Goal: Task Accomplishment & Management: Use online tool/utility

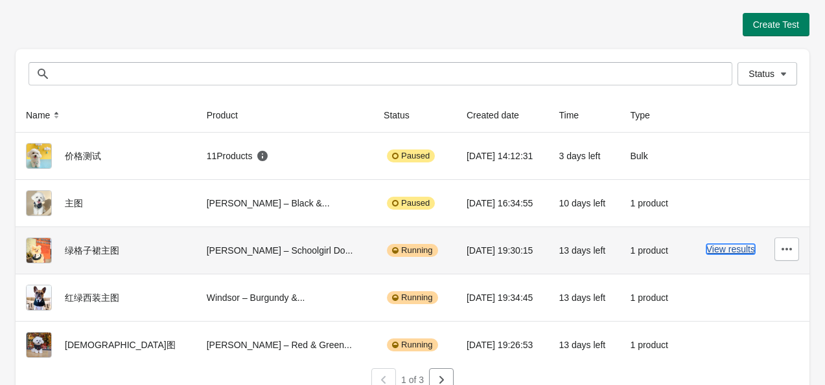
click at [733, 246] on button "View results" at bounding box center [730, 249] width 49 height 10
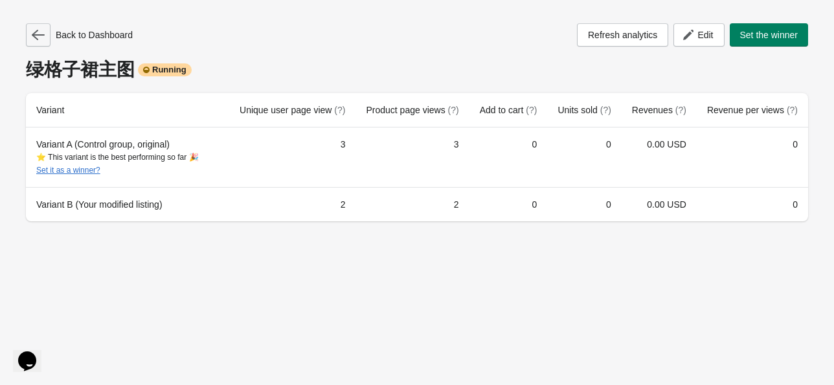
click at [29, 31] on button "button" at bounding box center [38, 34] width 25 height 23
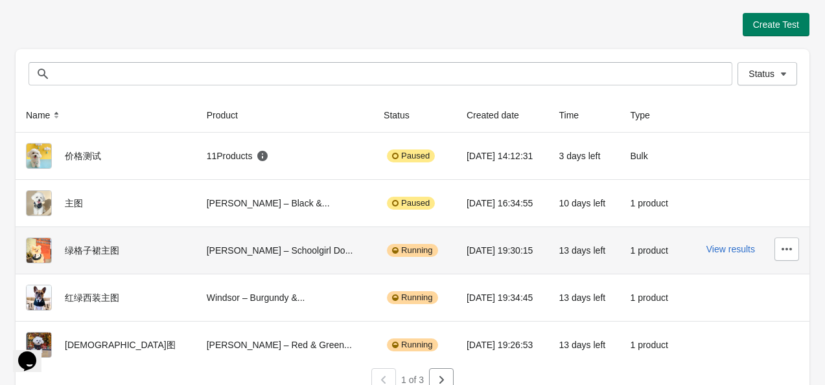
click at [384, 257] on div "Running" at bounding box center [415, 251] width 62 height 26
click at [387, 250] on div "Running" at bounding box center [412, 250] width 51 height 13
click at [787, 249] on icon "button" at bounding box center [786, 249] width 10 height 3
click at [762, 223] on button "Finish" at bounding box center [749, 216] width 87 height 27
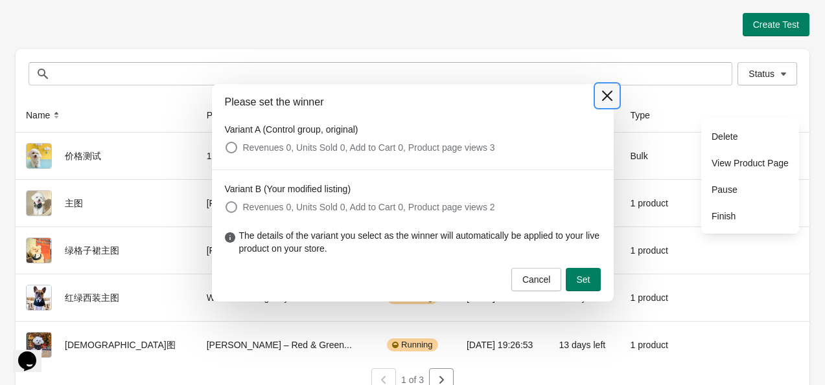
click at [605, 98] on icon at bounding box center [607, 95] width 13 height 13
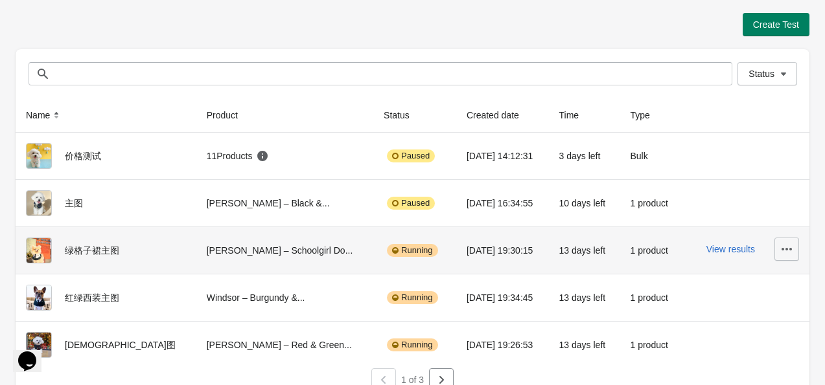
click at [788, 249] on icon "button" at bounding box center [786, 249] width 13 height 13
click at [739, 144] on button "Delete" at bounding box center [749, 136] width 87 height 27
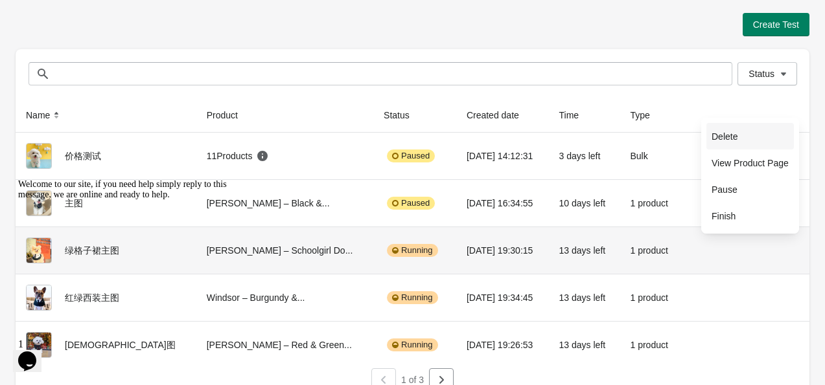
click at [739, 137] on span "Delete" at bounding box center [749, 136] width 77 height 13
click at [721, 137] on span "Delete" at bounding box center [749, 136] width 77 height 13
click at [794, 249] on button "button" at bounding box center [786, 249] width 25 height 23
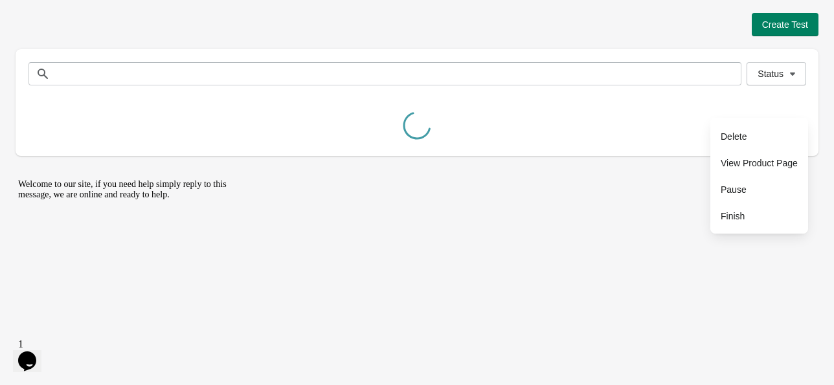
click at [788, 251] on div "Create Test Status Status Name Product Status Created date Time Type 价格测试 11 Pr…" at bounding box center [417, 192] width 834 height 385
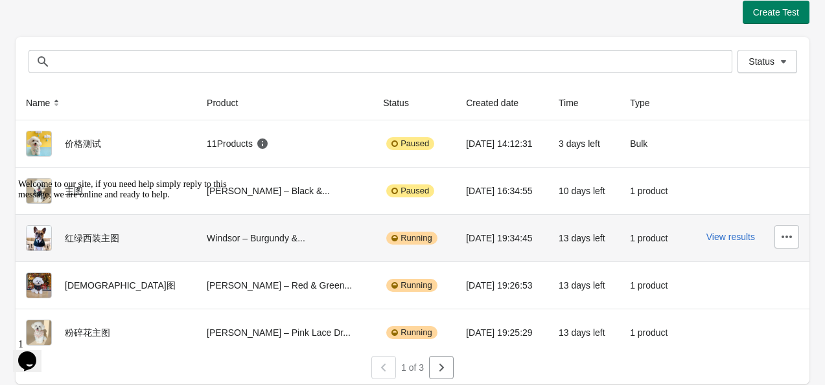
scroll to position [16, 0]
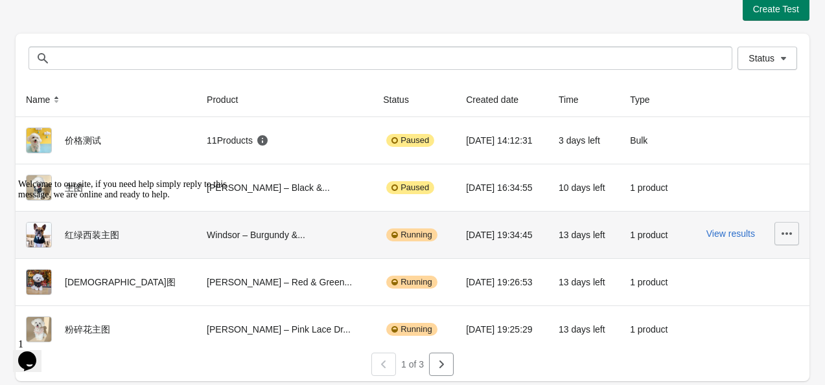
click at [790, 236] on icon "button" at bounding box center [786, 233] width 13 height 13
click at [744, 233] on button "View results" at bounding box center [730, 234] width 49 height 10
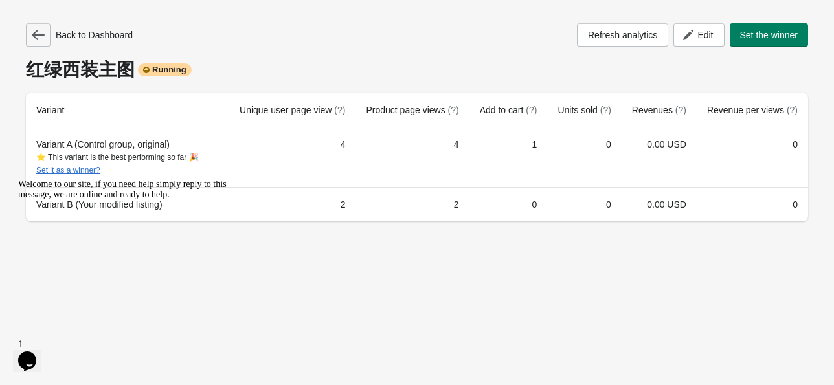
click at [38, 28] on button "button" at bounding box center [38, 34] width 25 height 23
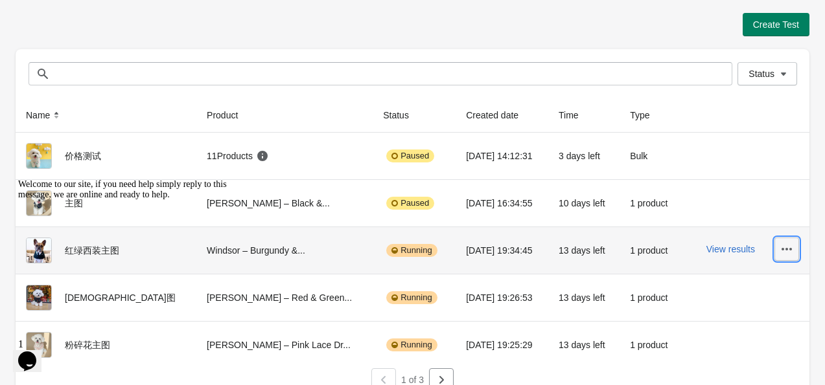
click at [776, 250] on button "button" at bounding box center [786, 249] width 25 height 23
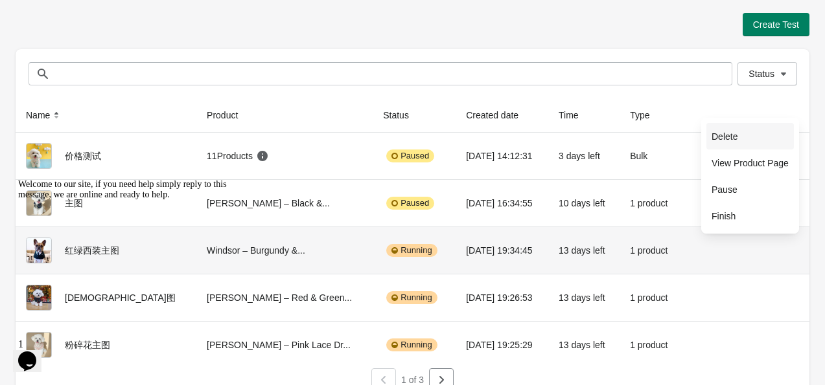
click at [752, 140] on span "Delete" at bounding box center [749, 136] width 77 height 13
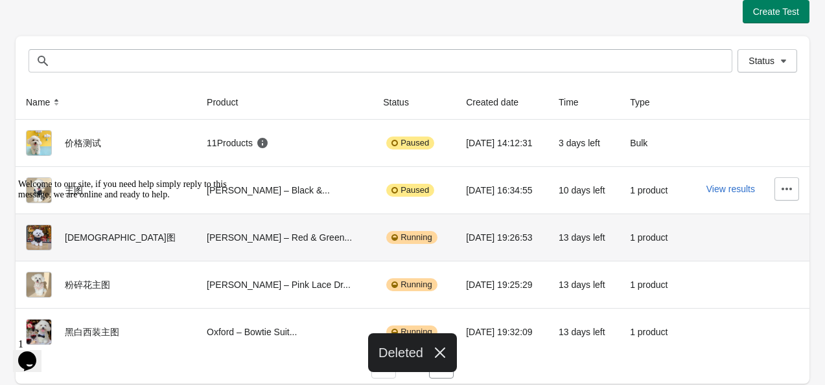
scroll to position [16, 0]
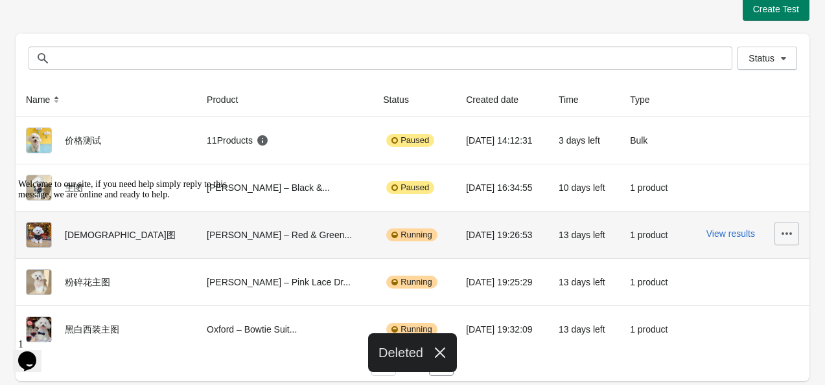
click at [796, 231] on button "button" at bounding box center [786, 233] width 25 height 23
click at [748, 269] on span "Delete" at bounding box center [749, 266] width 77 height 13
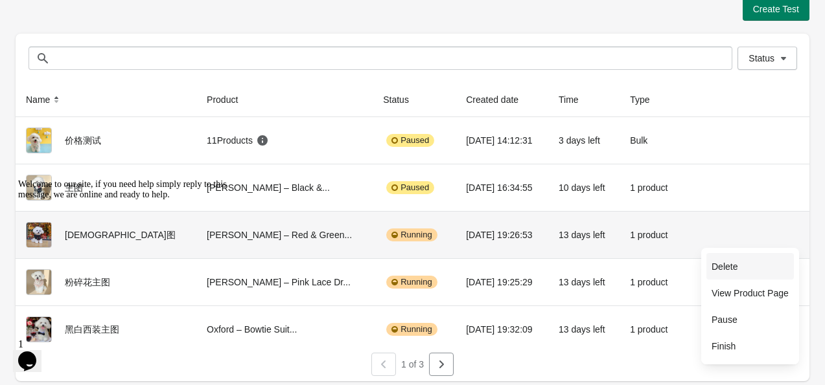
click at [722, 266] on span "Delete" at bounding box center [749, 266] width 77 height 13
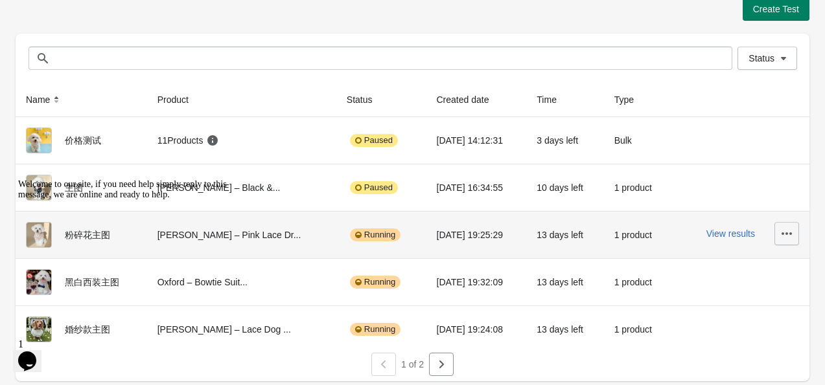
click at [782, 233] on icon "button" at bounding box center [786, 234] width 10 height 3
click at [741, 273] on button "Delete" at bounding box center [749, 266] width 87 height 27
click at [733, 266] on span "Delete" at bounding box center [749, 266] width 77 height 13
click at [783, 233] on icon "button" at bounding box center [786, 234] width 10 height 3
click at [739, 265] on span "Delete" at bounding box center [749, 266] width 77 height 13
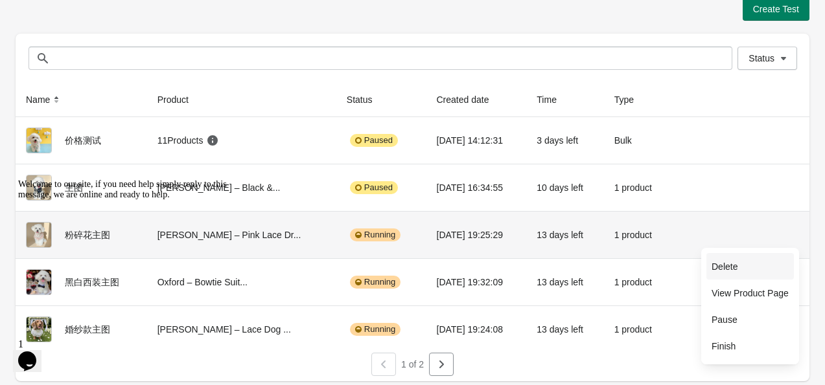
click at [727, 264] on span "Delete" at bounding box center [749, 266] width 77 height 13
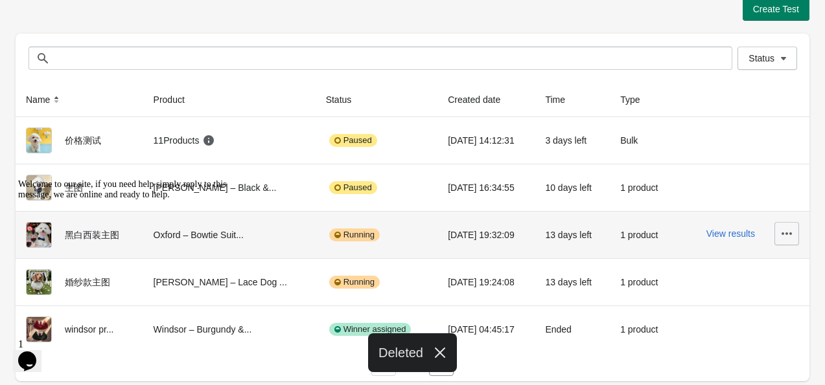
click at [784, 234] on icon "button" at bounding box center [786, 233] width 13 height 13
click at [739, 264] on span "Delete" at bounding box center [749, 266] width 77 height 13
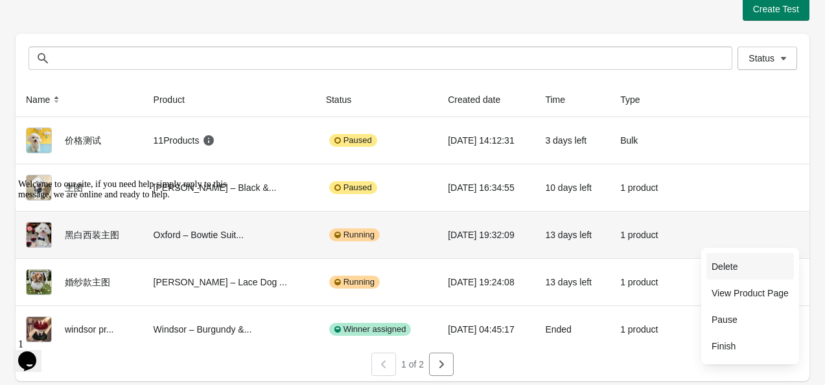
click at [740, 266] on span "Delete" at bounding box center [749, 266] width 77 height 13
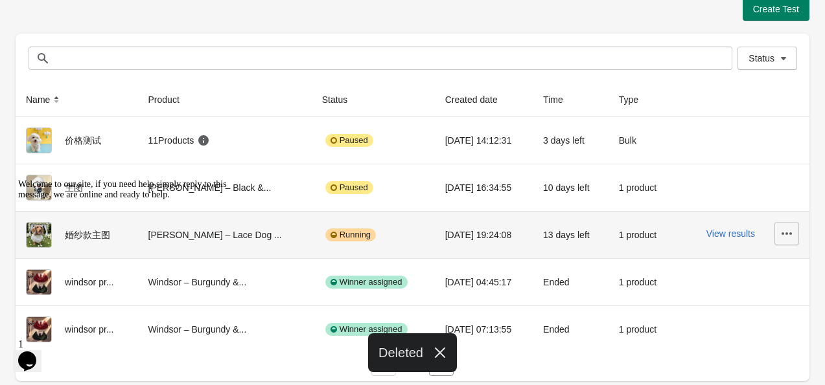
click at [783, 235] on icon "button" at bounding box center [786, 233] width 13 height 13
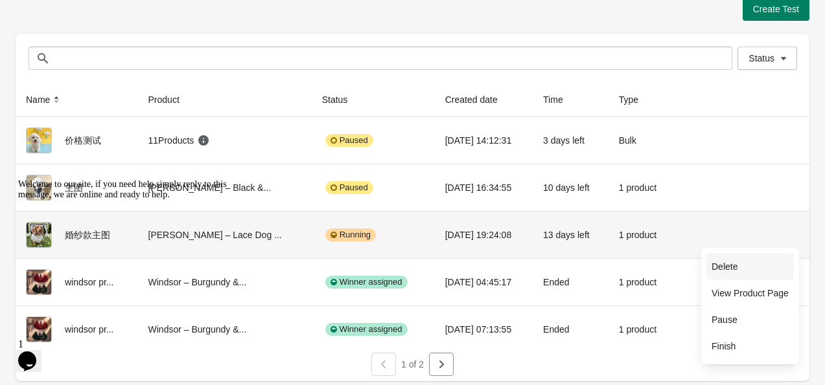
click at [728, 272] on span "Delete" at bounding box center [749, 266] width 77 height 13
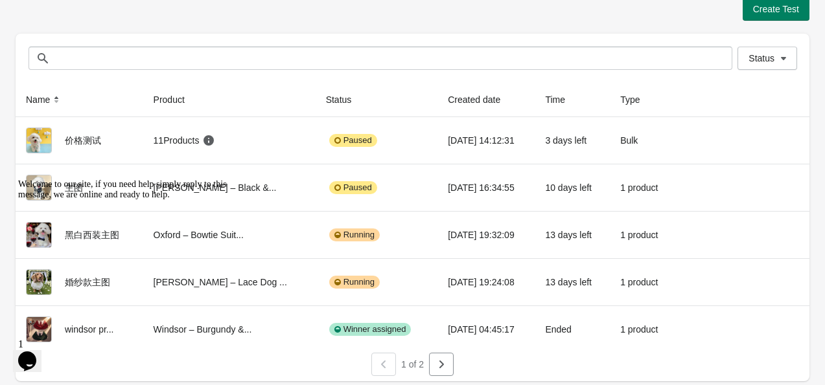
click at [31, 352] on icon "Chat widget" at bounding box center [27, 361] width 18 height 19
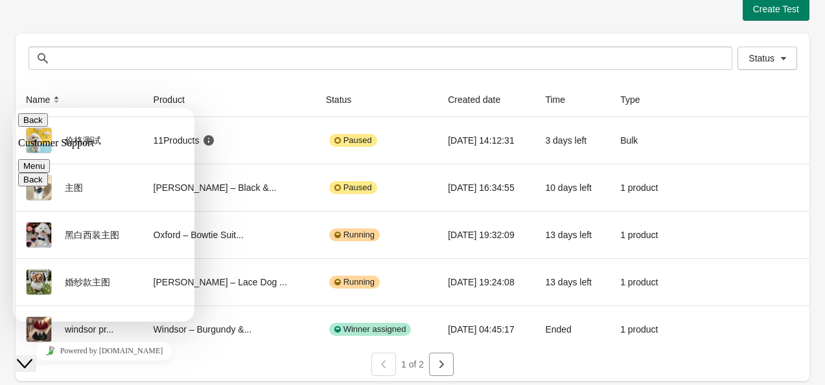
click at [32, 360] on icon "Chat widget" at bounding box center [25, 364] width 16 height 9
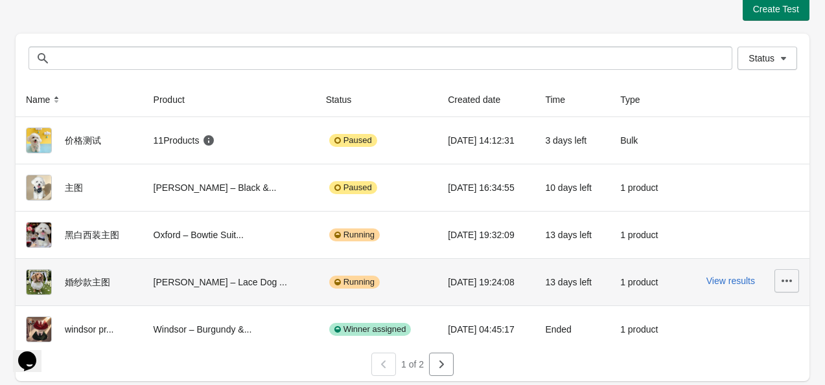
click at [788, 279] on icon "button" at bounding box center [786, 281] width 13 height 13
click at [756, 172] on span "Delete" at bounding box center [749, 168] width 77 height 13
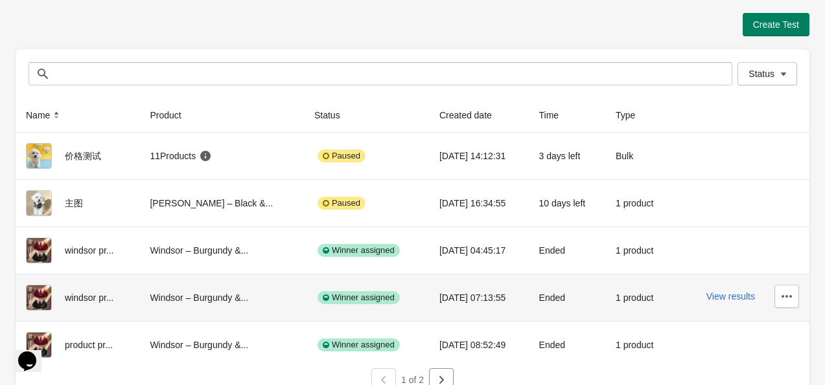
scroll to position [16, 0]
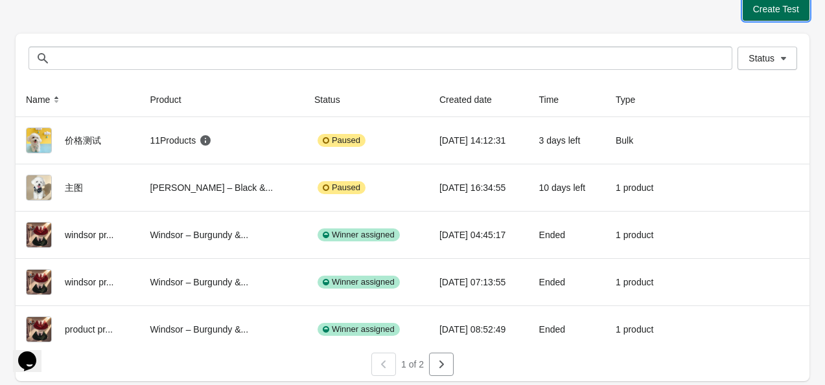
click at [777, 8] on span "Create Test" at bounding box center [776, 9] width 46 height 10
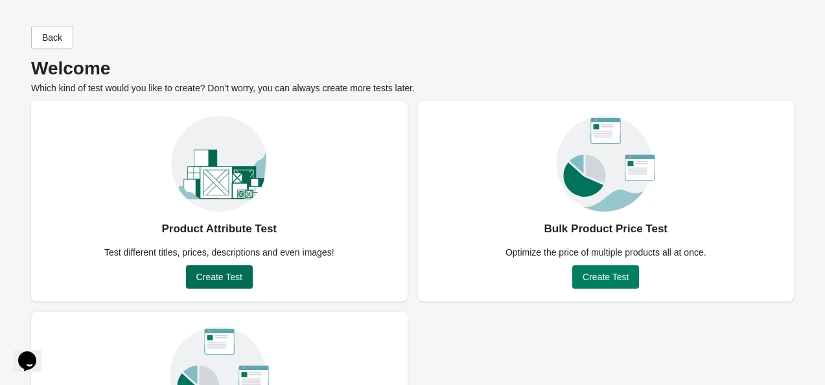
click at [221, 272] on span "Create Test" at bounding box center [219, 277] width 46 height 10
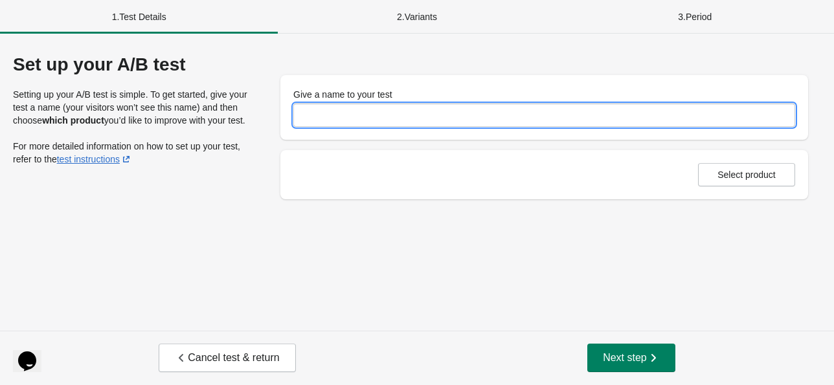
click at [329, 113] on input "Give a name to your test" at bounding box center [544, 115] width 502 height 23
type input "*"
type input "****"
click at [757, 173] on span "Select product" at bounding box center [747, 175] width 58 height 10
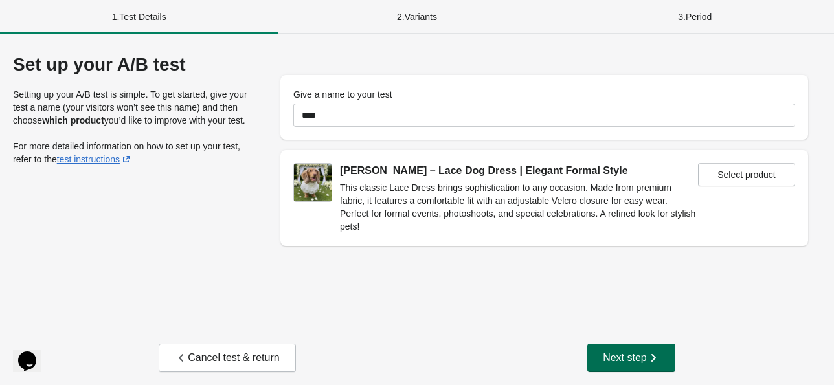
click at [616, 358] on span "Next step" at bounding box center [631, 358] width 57 height 13
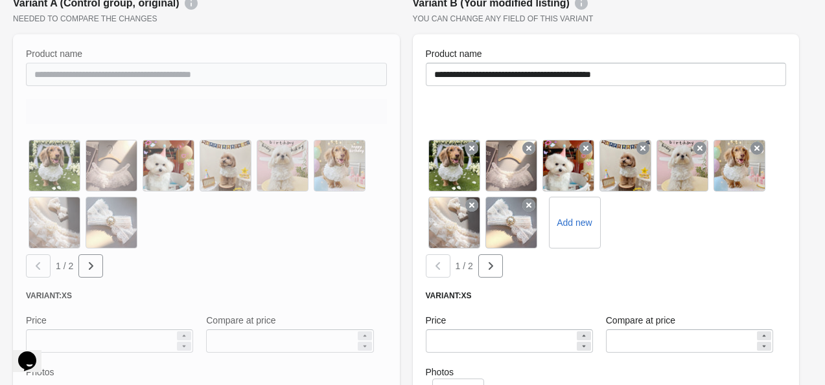
scroll to position [194, 0]
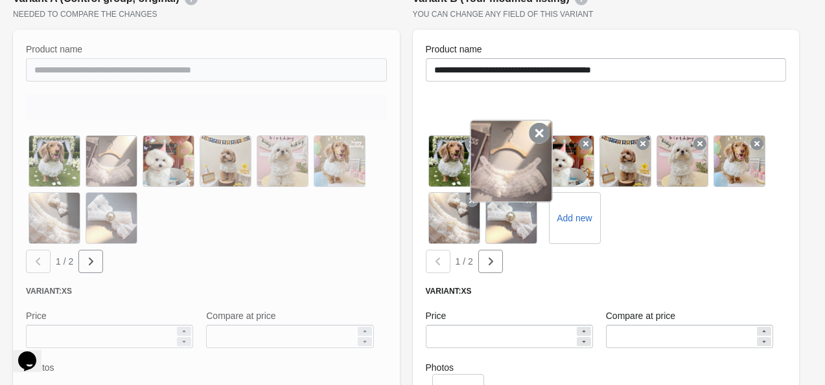
click at [538, 134] on icon at bounding box center [539, 133] width 21 height 21
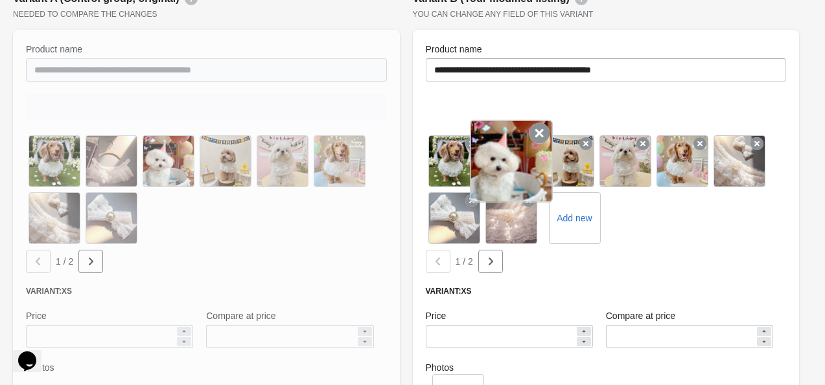
click at [534, 120] on div "**********" at bounding box center [606, 107] width 361 height 25
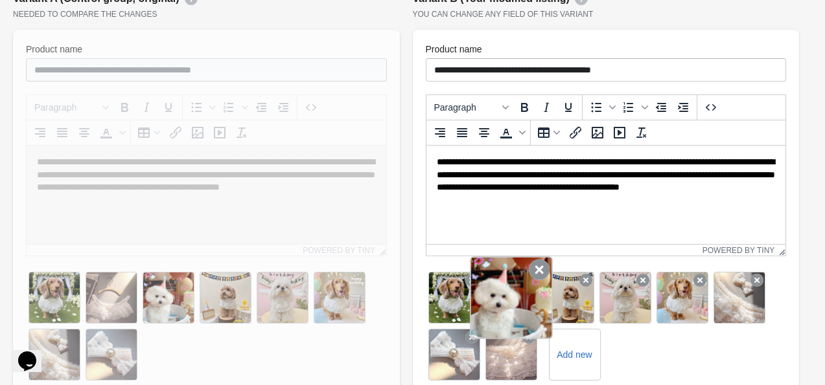
scroll to position [0, 0]
click at [533, 275] on icon at bounding box center [539, 270] width 21 height 21
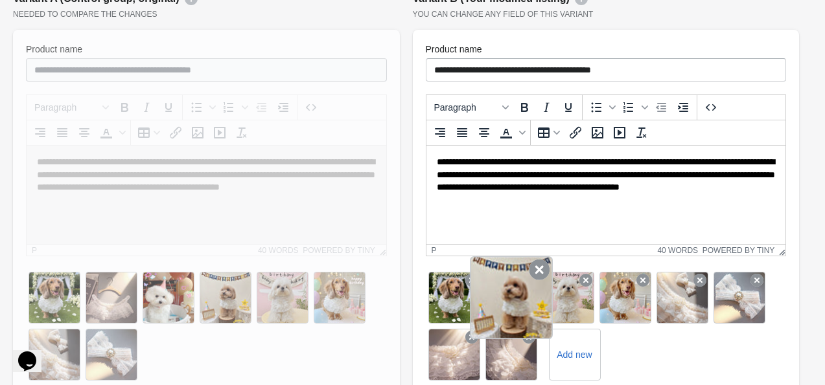
click at [538, 271] on icon at bounding box center [539, 270] width 21 height 21
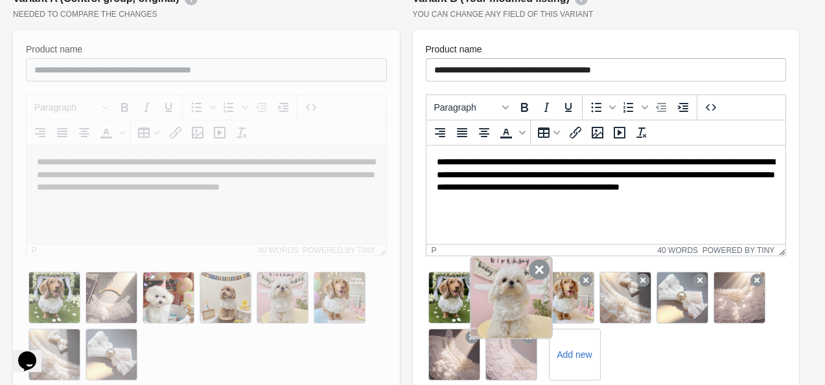
click at [537, 274] on icon at bounding box center [539, 270] width 21 height 21
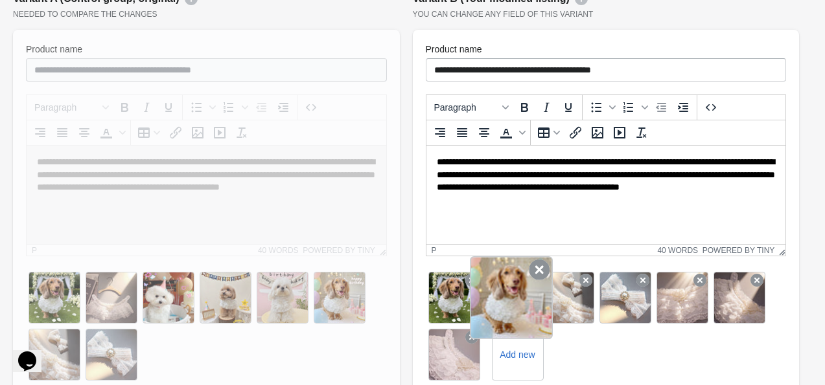
click at [534, 275] on icon at bounding box center [539, 270] width 21 height 21
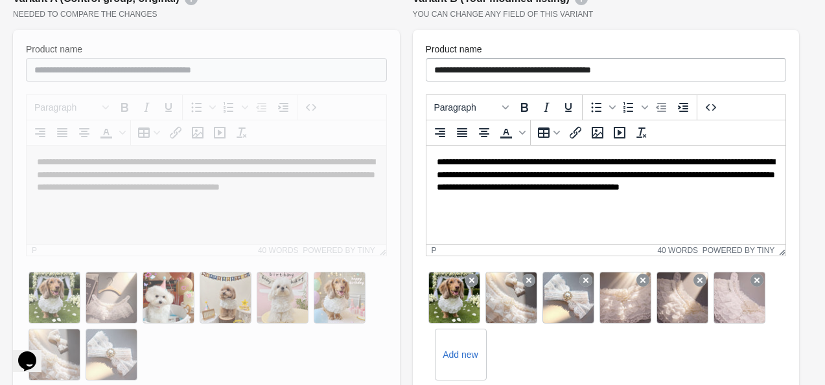
click at [534, 275] on icon at bounding box center [528, 280] width 13 height 13
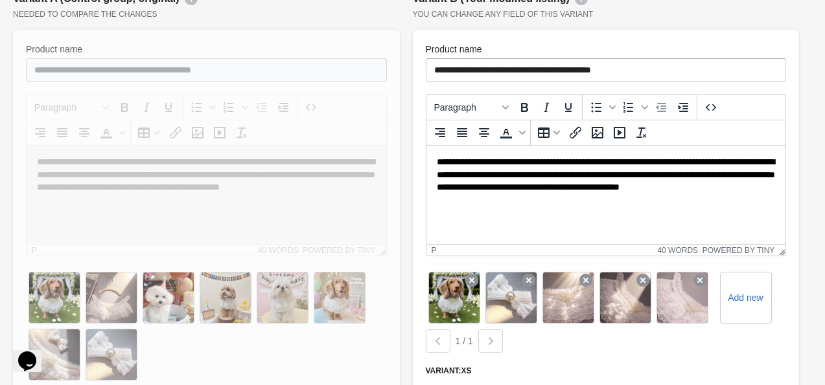
click at [534, 275] on icon at bounding box center [528, 280] width 13 height 13
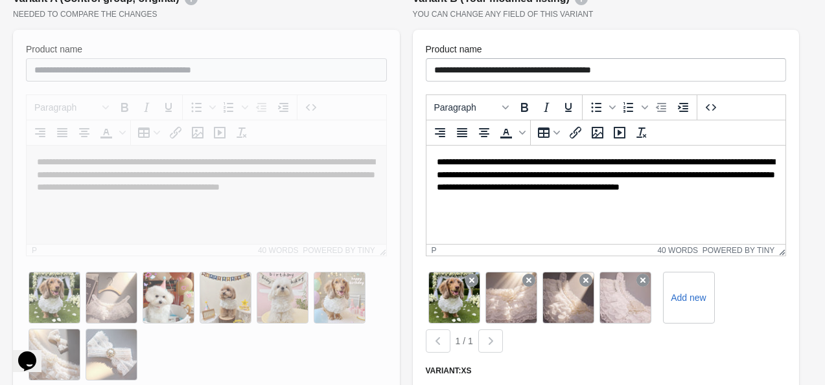
click at [534, 275] on icon at bounding box center [528, 280] width 13 height 13
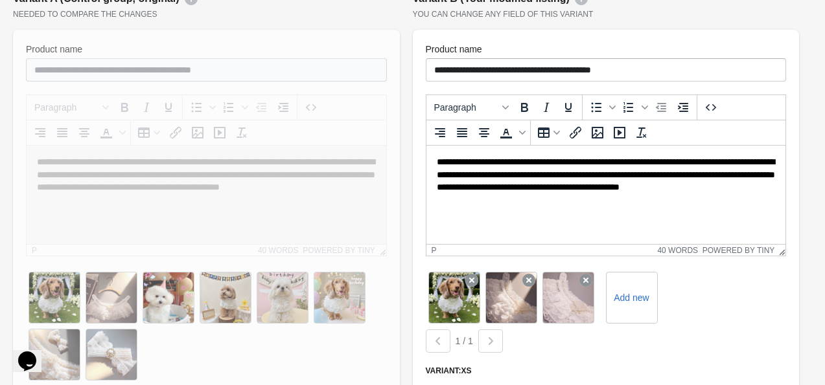
click at [534, 275] on icon at bounding box center [528, 280] width 13 height 13
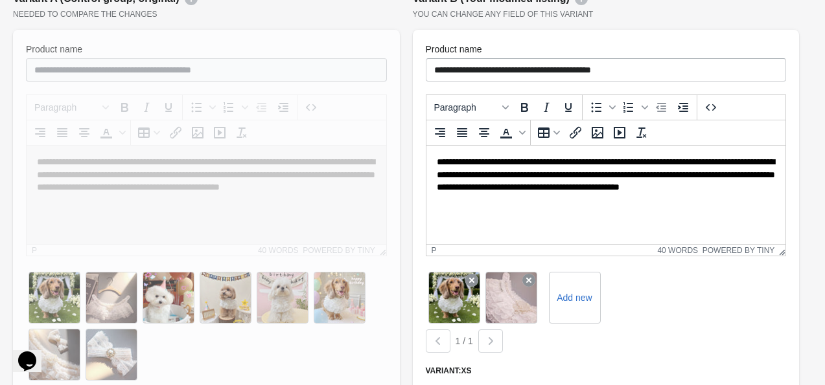
click at [534, 275] on icon at bounding box center [528, 280] width 13 height 13
click at [510, 296] on label "Add new" at bounding box center [517, 298] width 56 height 21
click at [0, 0] on input "Add new" at bounding box center [0, 0] width 0 height 0
